Goal: Obtain resource: Download file/media

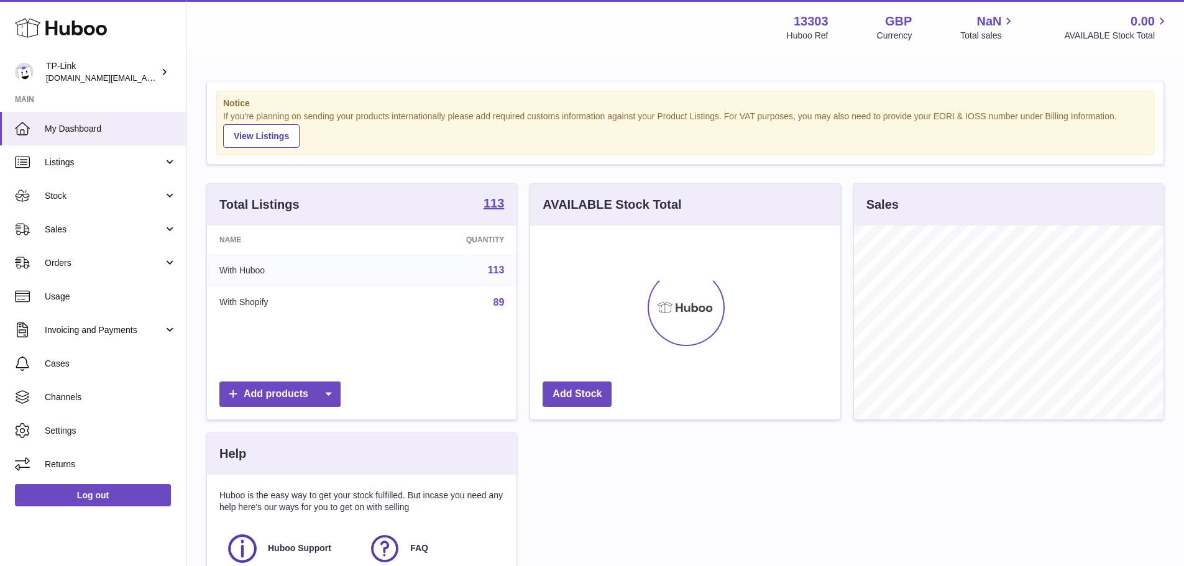
scroll to position [194, 310]
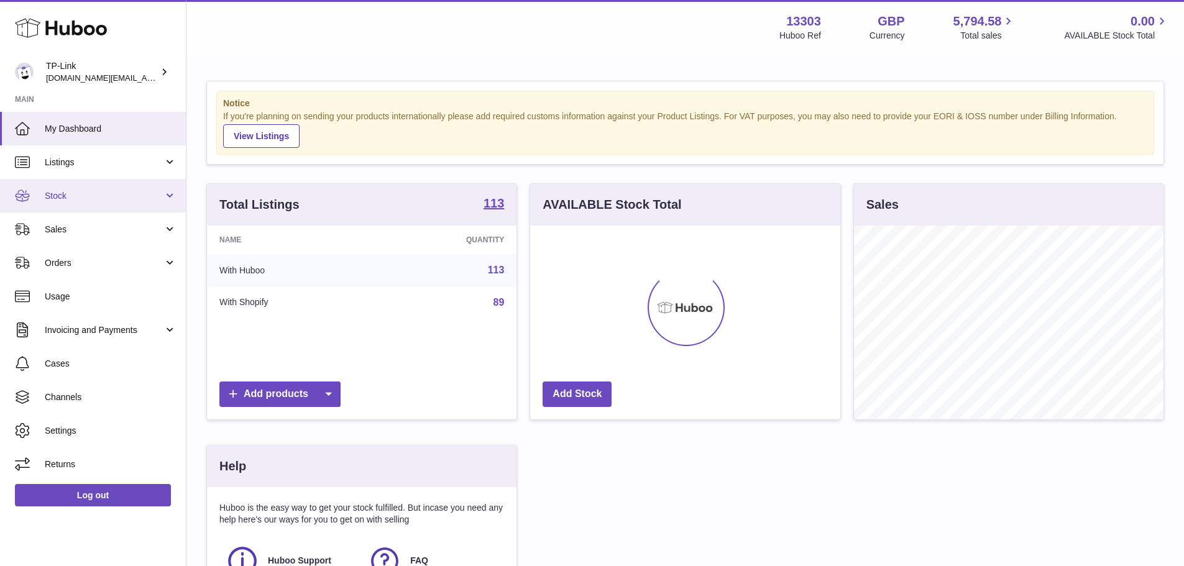
click at [130, 192] on span "Stock" at bounding box center [104, 196] width 119 height 12
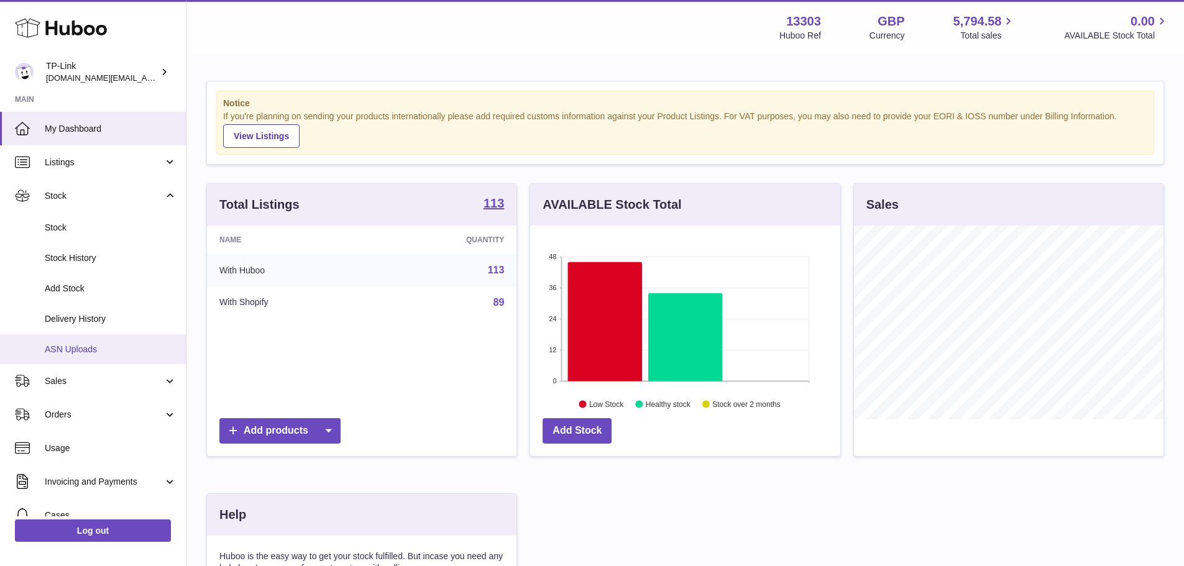
click at [111, 342] on link "ASN Uploads" at bounding box center [93, 349] width 186 height 30
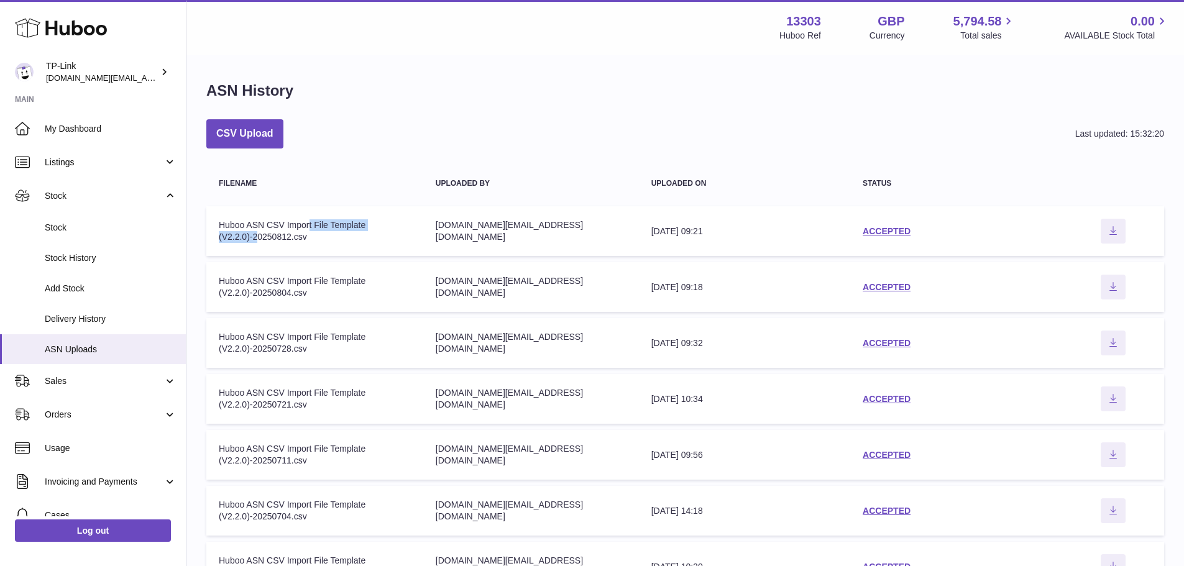
drag, startPoint x: 309, startPoint y: 231, endPoint x: 258, endPoint y: 236, distance: 51.1
click at [258, 236] on div "Huboo ASN CSV Import File Template (V2.2.0)-20250812.csv" at bounding box center [315, 231] width 192 height 24
click at [255, 230] on div "Huboo ASN CSV Import File Template (V2.2.0)-20250812.csv" at bounding box center [315, 231] width 192 height 24
drag, startPoint x: 324, startPoint y: 240, endPoint x: 281, endPoint y: 242, distance: 42.9
click at [281, 242] on div "Huboo ASN CSV Import File Template (V2.2.0)-20250812.csv" at bounding box center [315, 231] width 192 height 24
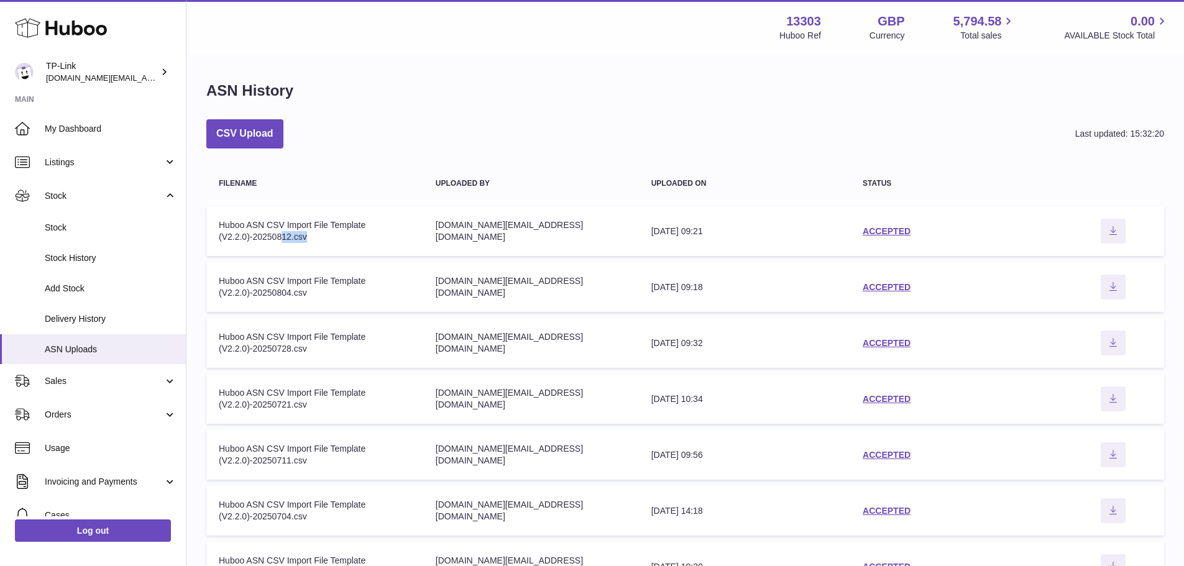
click at [281, 242] on div "Huboo ASN CSV Import File Template (V2.2.0)-20250812.csv" at bounding box center [315, 231] width 192 height 24
click at [231, 127] on button "CSV Upload" at bounding box center [244, 133] width 77 height 29
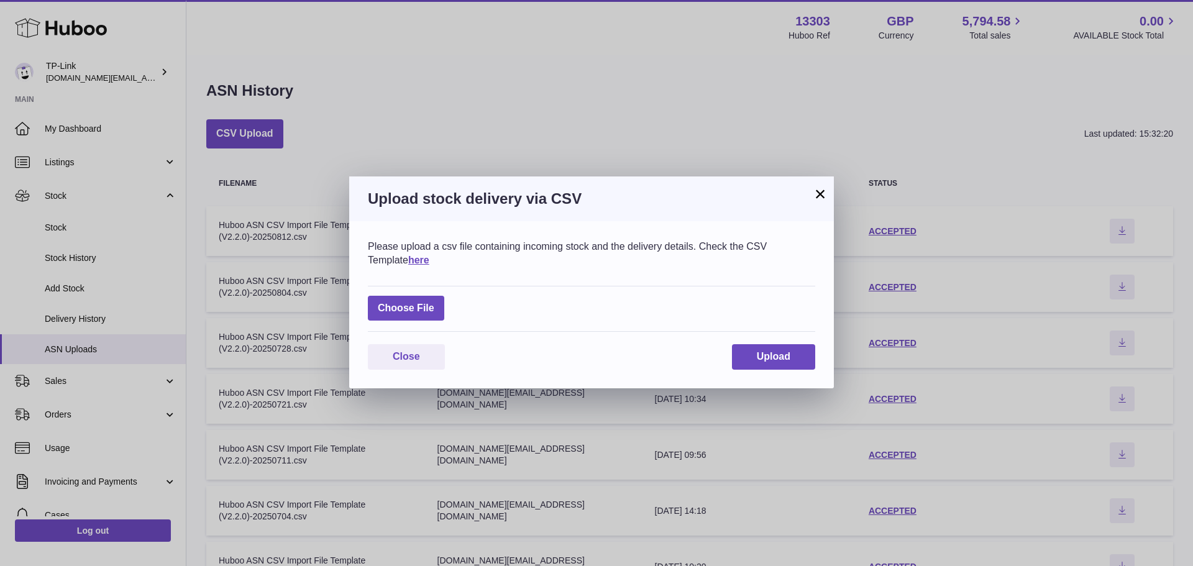
click at [810, 181] on div "Upload stock delivery via CSV" at bounding box center [591, 198] width 485 height 45
click at [813, 190] on button "×" at bounding box center [820, 193] width 15 height 15
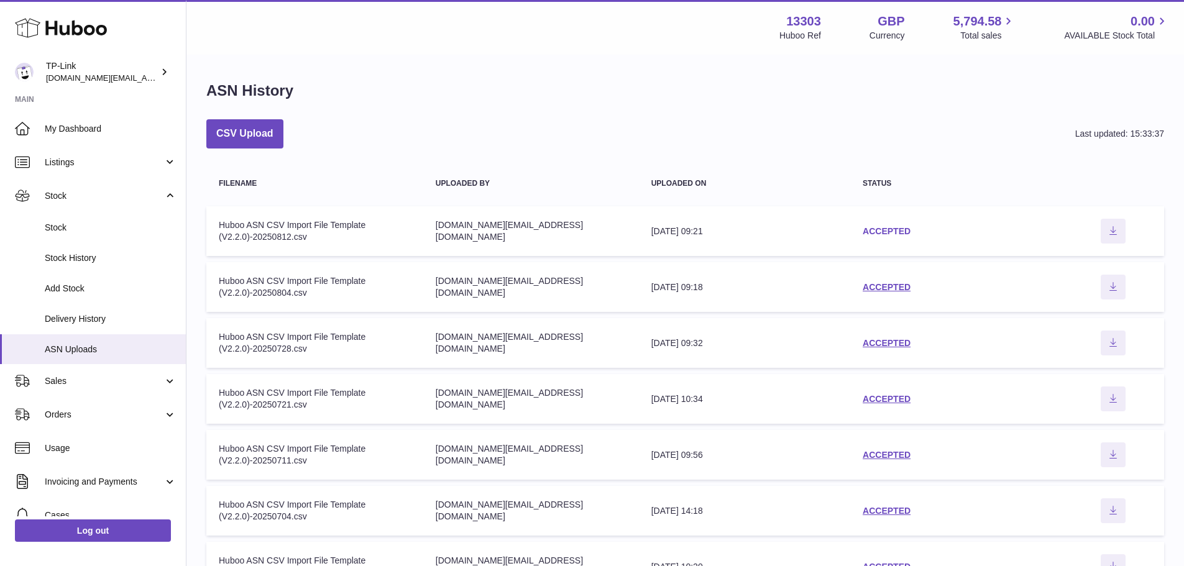
click at [899, 231] on link "ACCEPTED" at bounding box center [886, 231] width 48 height 10
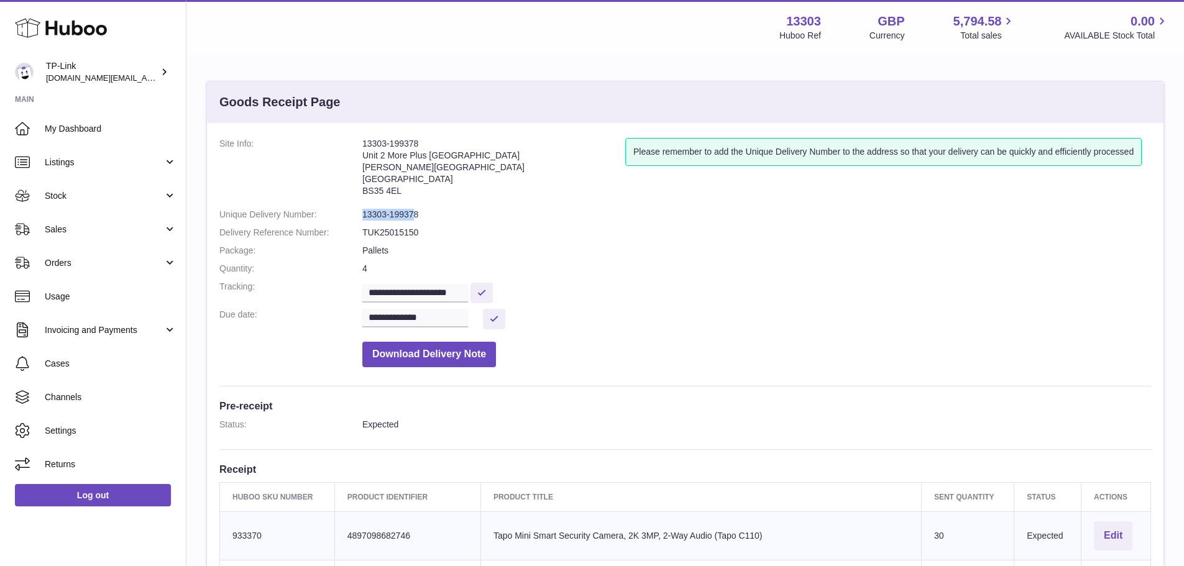
drag, startPoint x: 413, startPoint y: 214, endPoint x: 353, endPoint y: 219, distance: 60.5
click at [353, 219] on dl "**********" at bounding box center [684, 256] width 931 height 236
click at [383, 218] on dd "13303-199378" at bounding box center [756, 215] width 789 height 12
click at [422, 213] on dd "13303-199378" at bounding box center [756, 215] width 789 height 12
drag, startPoint x: 427, startPoint y: 211, endPoint x: 396, endPoint y: 216, distance: 31.6
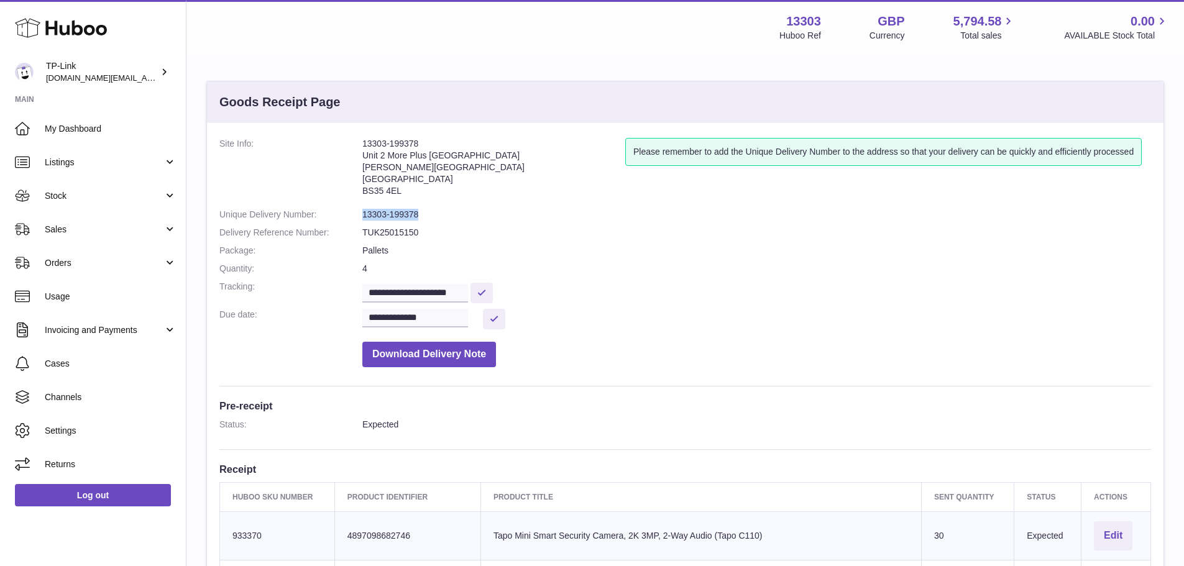
click at [359, 216] on dl "**********" at bounding box center [684, 256] width 931 height 236
click at [396, 216] on dd "13303-199378" at bounding box center [756, 215] width 789 height 12
drag, startPoint x: 250, startPoint y: 215, endPoint x: 411, endPoint y: 213, distance: 161.6
click at [411, 213] on dl "**********" at bounding box center [684, 256] width 931 height 236
click at [411, 213] on dd "13303-199378" at bounding box center [756, 215] width 789 height 12
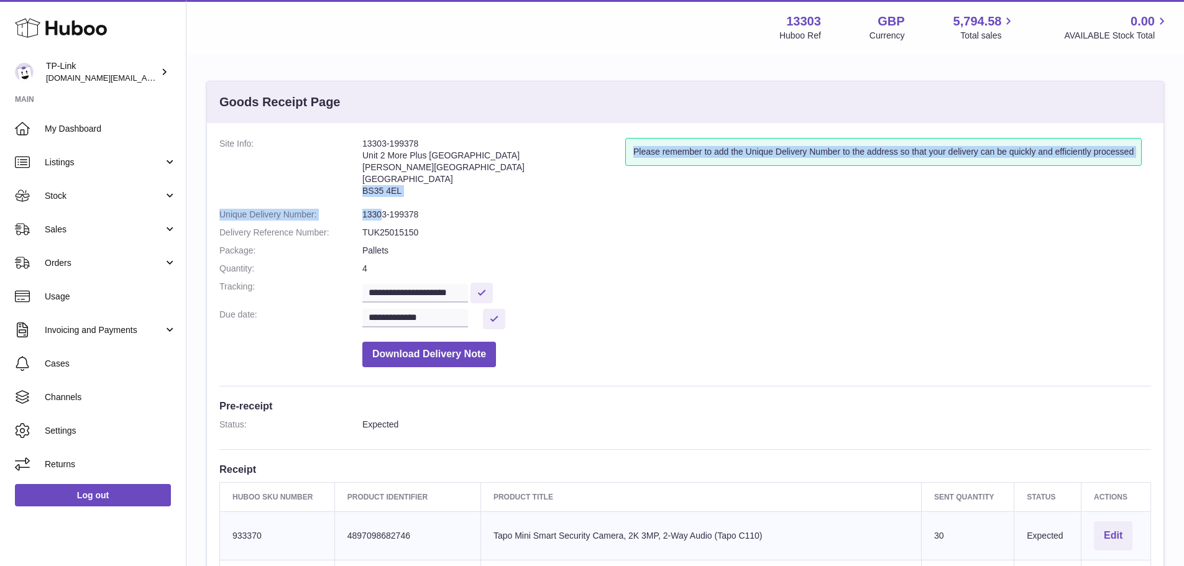
drag, startPoint x: 428, startPoint y: 203, endPoint x: 482, endPoint y: 199, distance: 54.2
click at [482, 199] on dl "**********" at bounding box center [684, 256] width 931 height 236
click at [482, 199] on address "13303-199378 Unit 2 More Plus [GEOGRAPHIC_DATA][STREET_ADDRESS][PERSON_NAME]" at bounding box center [493, 170] width 263 height 65
drag, startPoint x: 270, startPoint y: 97, endPoint x: 323, endPoint y: 107, distance: 54.5
click at [320, 107] on h3 "Goods Receipt Page" at bounding box center [279, 102] width 121 height 17
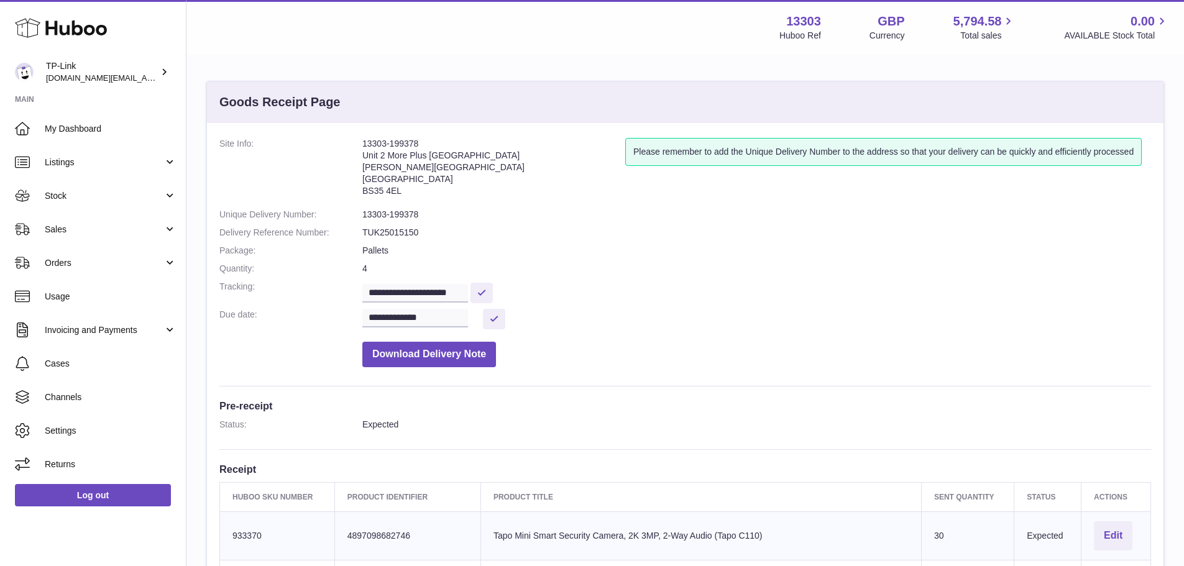
click at [324, 107] on h3 "Goods Receipt Page" at bounding box center [279, 102] width 121 height 17
drag, startPoint x: 350, startPoint y: 217, endPoint x: 444, endPoint y: 208, distance: 93.6
click at [444, 208] on dl "**********" at bounding box center [684, 256] width 931 height 236
drag, startPoint x: 298, startPoint y: 214, endPoint x: 313, endPoint y: 216, distance: 15.0
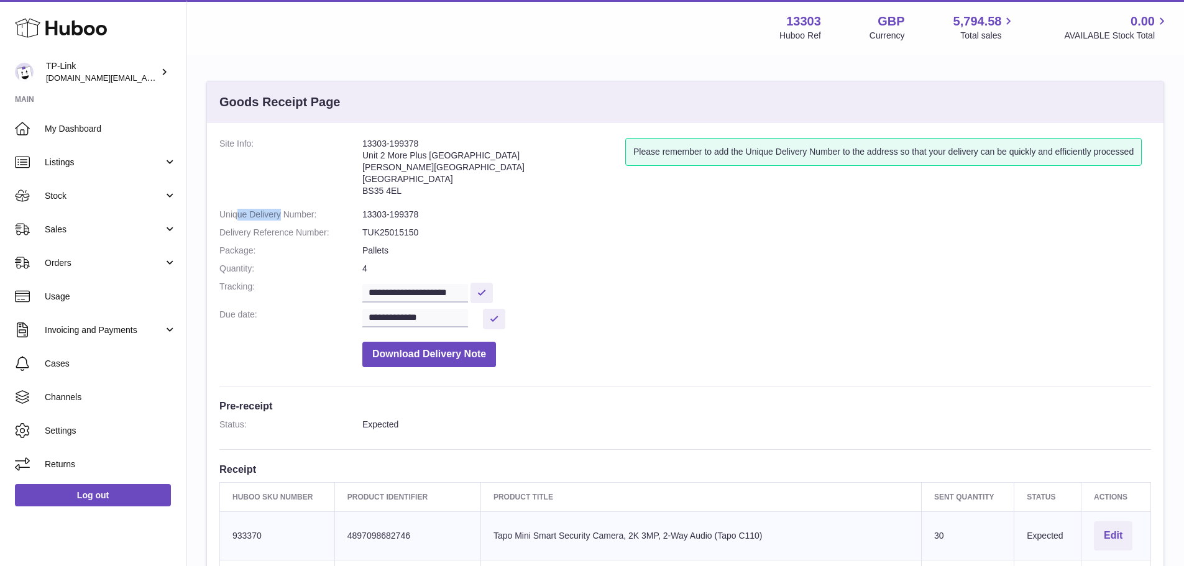
click at [311, 216] on dt "Unique Delivery Number:" at bounding box center [290, 215] width 143 height 12
click at [313, 216] on dt "Unique Delivery Number:" at bounding box center [290, 215] width 143 height 12
click at [387, 214] on dd "13303-199378" at bounding box center [756, 215] width 789 height 12
drag, startPoint x: 301, startPoint y: 217, endPoint x: 451, endPoint y: 228, distance: 149.5
click at [451, 228] on dl "**********" at bounding box center [684, 256] width 931 height 236
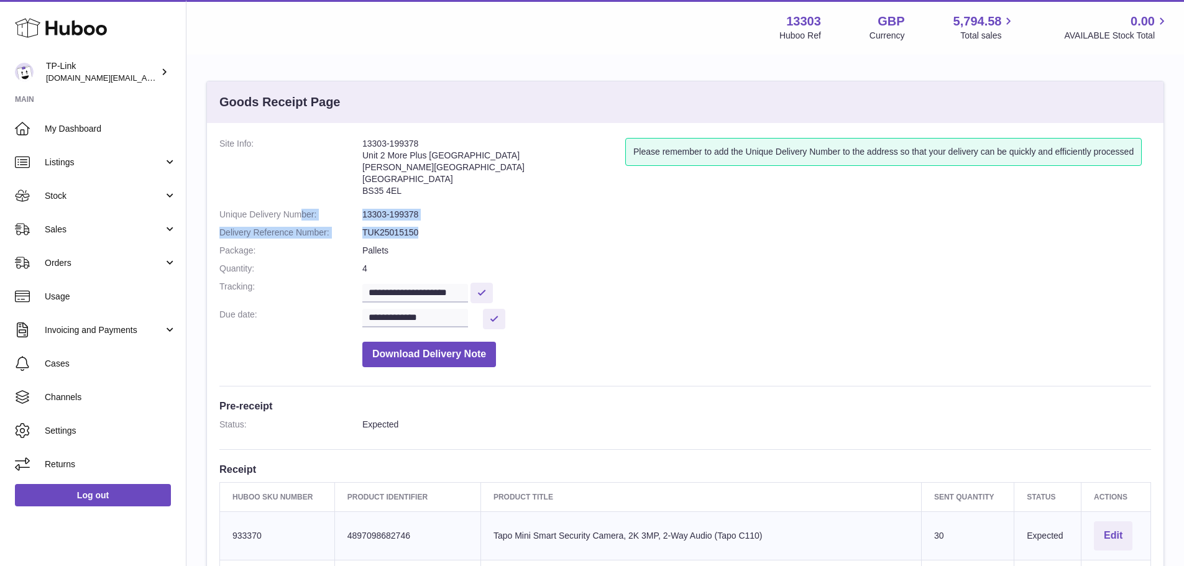
drag, startPoint x: 395, startPoint y: 217, endPoint x: 406, endPoint y: 214, distance: 10.9
click at [395, 216] on dd "13303-199378" at bounding box center [756, 215] width 789 height 12
click at [412, 213] on dd "13303-199378" at bounding box center [756, 215] width 789 height 12
click at [426, 211] on dd "13303-199378" at bounding box center [756, 215] width 789 height 12
click at [419, 214] on dd "13303-199378" at bounding box center [756, 215] width 789 height 12
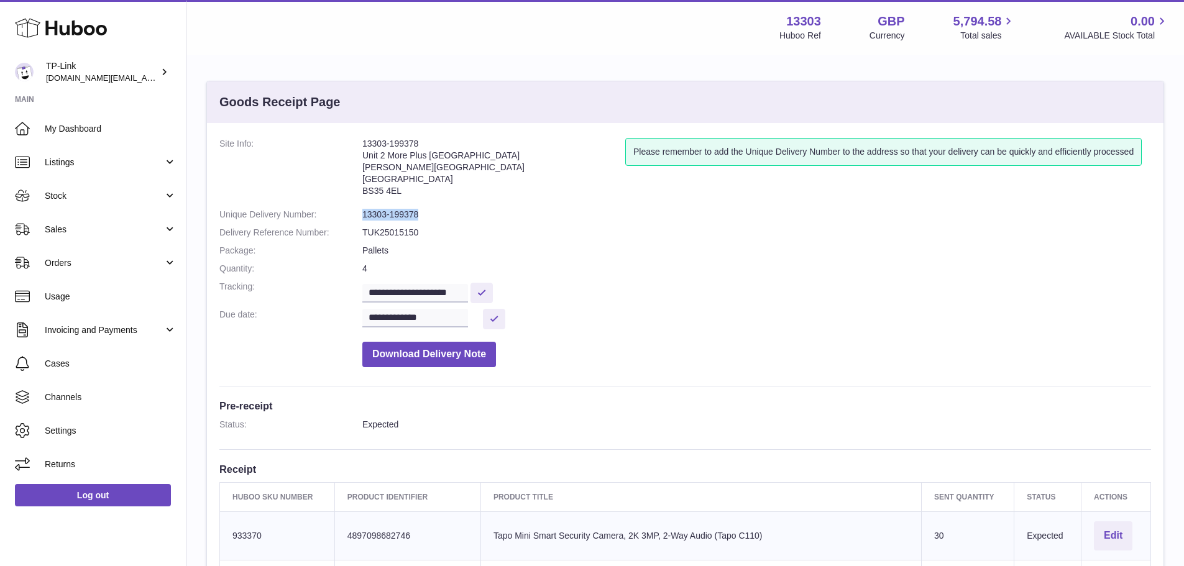
drag, startPoint x: 428, startPoint y: 214, endPoint x: 361, endPoint y: 216, distance: 66.5
click at [361, 216] on dl "**********" at bounding box center [684, 256] width 931 height 236
copy dl "13303-199378"
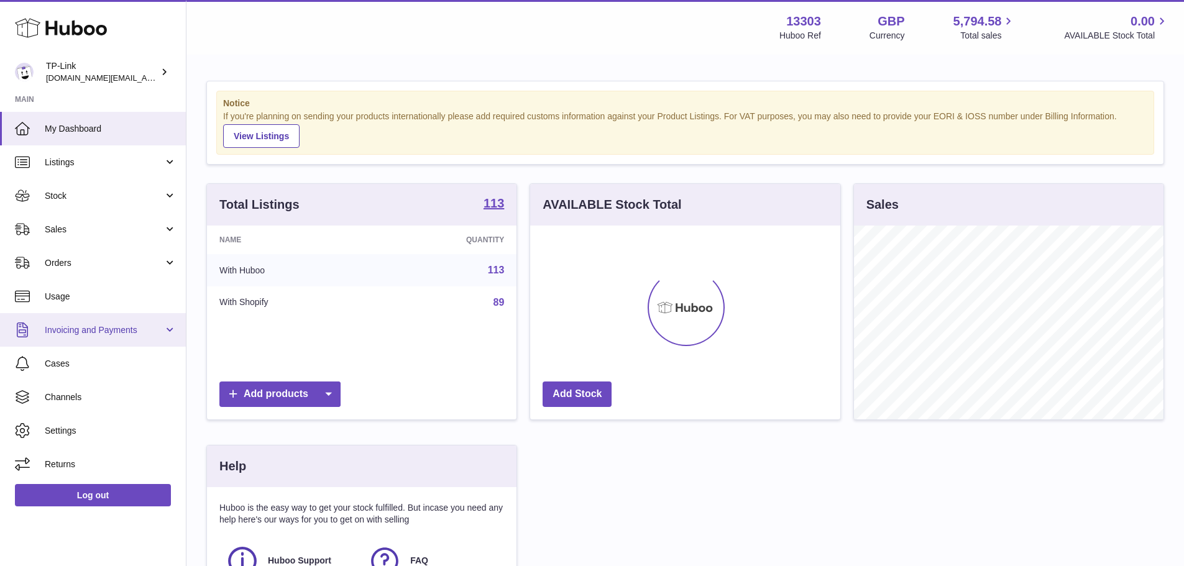
scroll to position [194, 310]
